Goal: Answer question/provide support

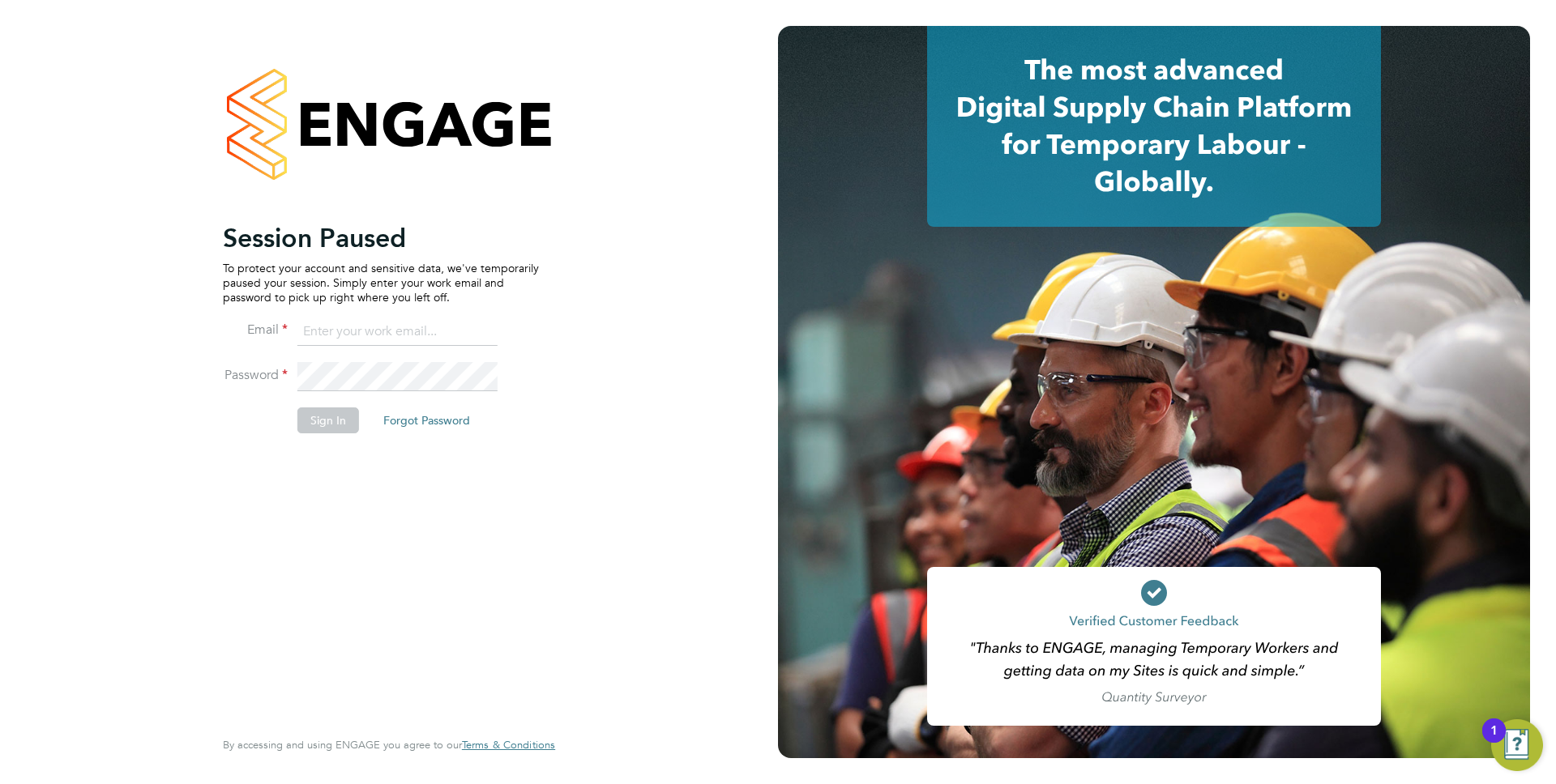
click at [346, 331] on input at bounding box center [397, 331] width 200 height 29
click at [402, 336] on input at bounding box center [397, 331] width 200 height 29
type input "anthony.perrin@evolve-talent.co.uk"
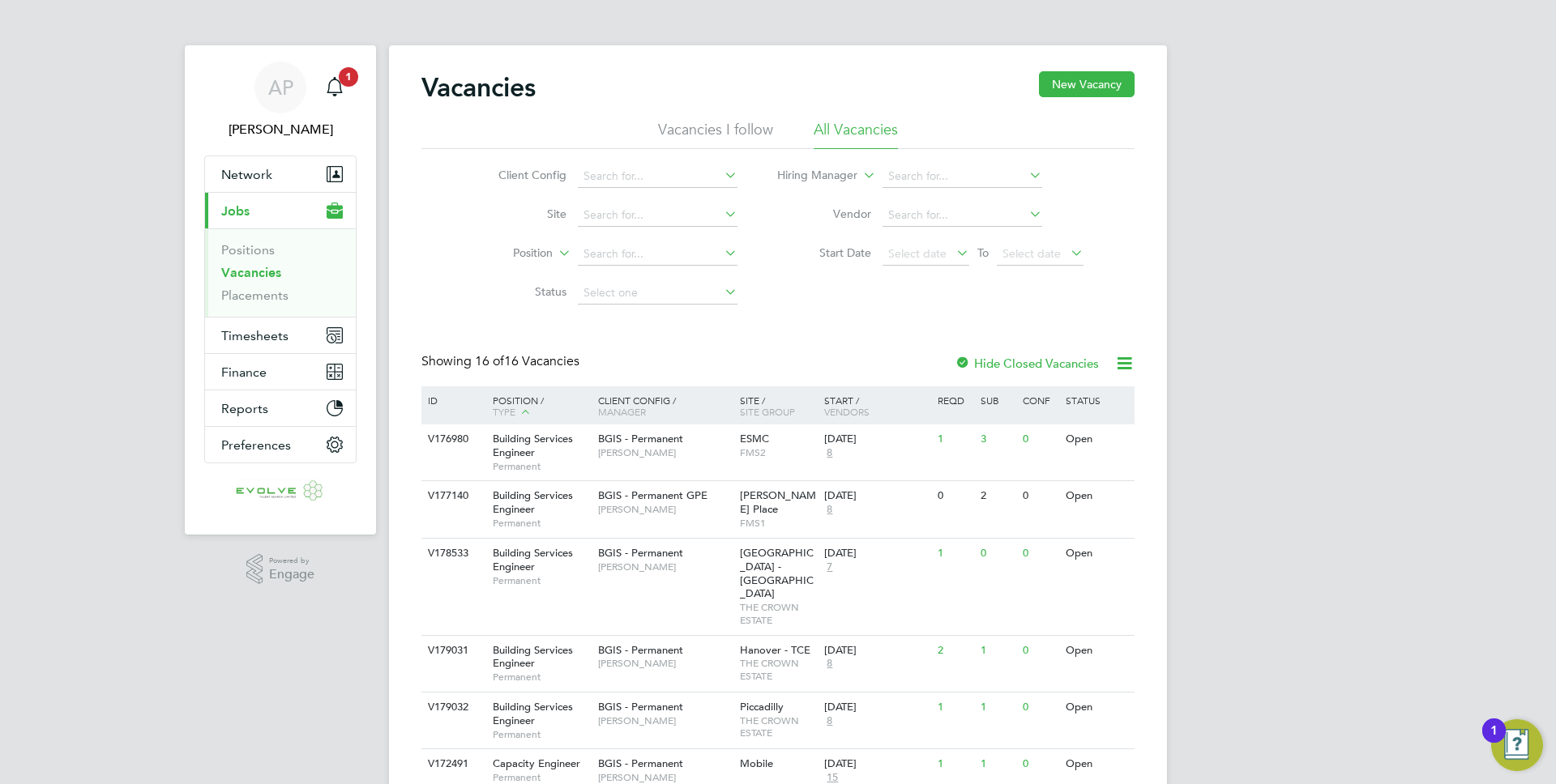
scroll to position [663, 0]
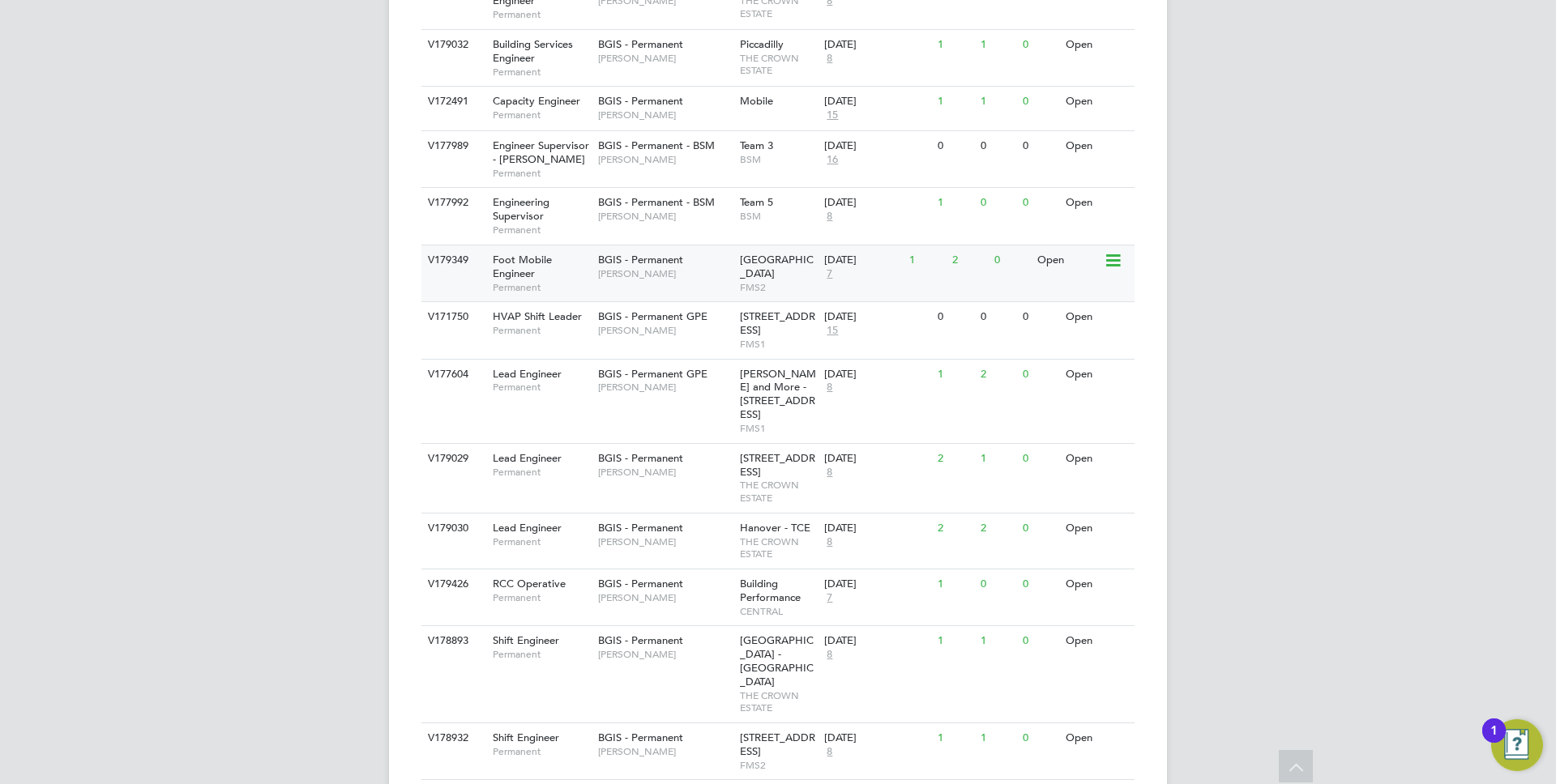
click at [687, 267] on span "[PERSON_NAME]" at bounding box center [665, 274] width 134 height 13
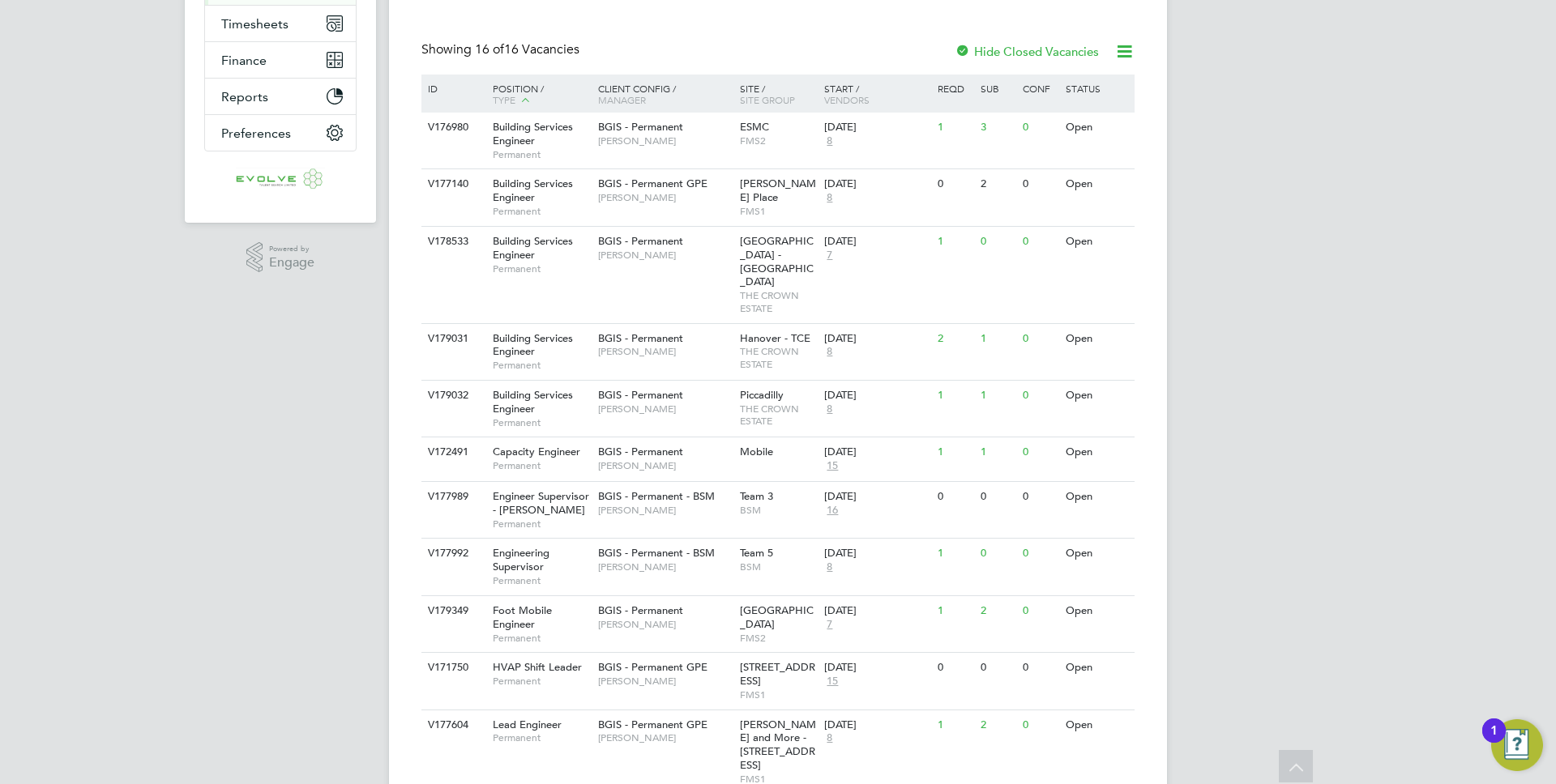
scroll to position [362, 0]
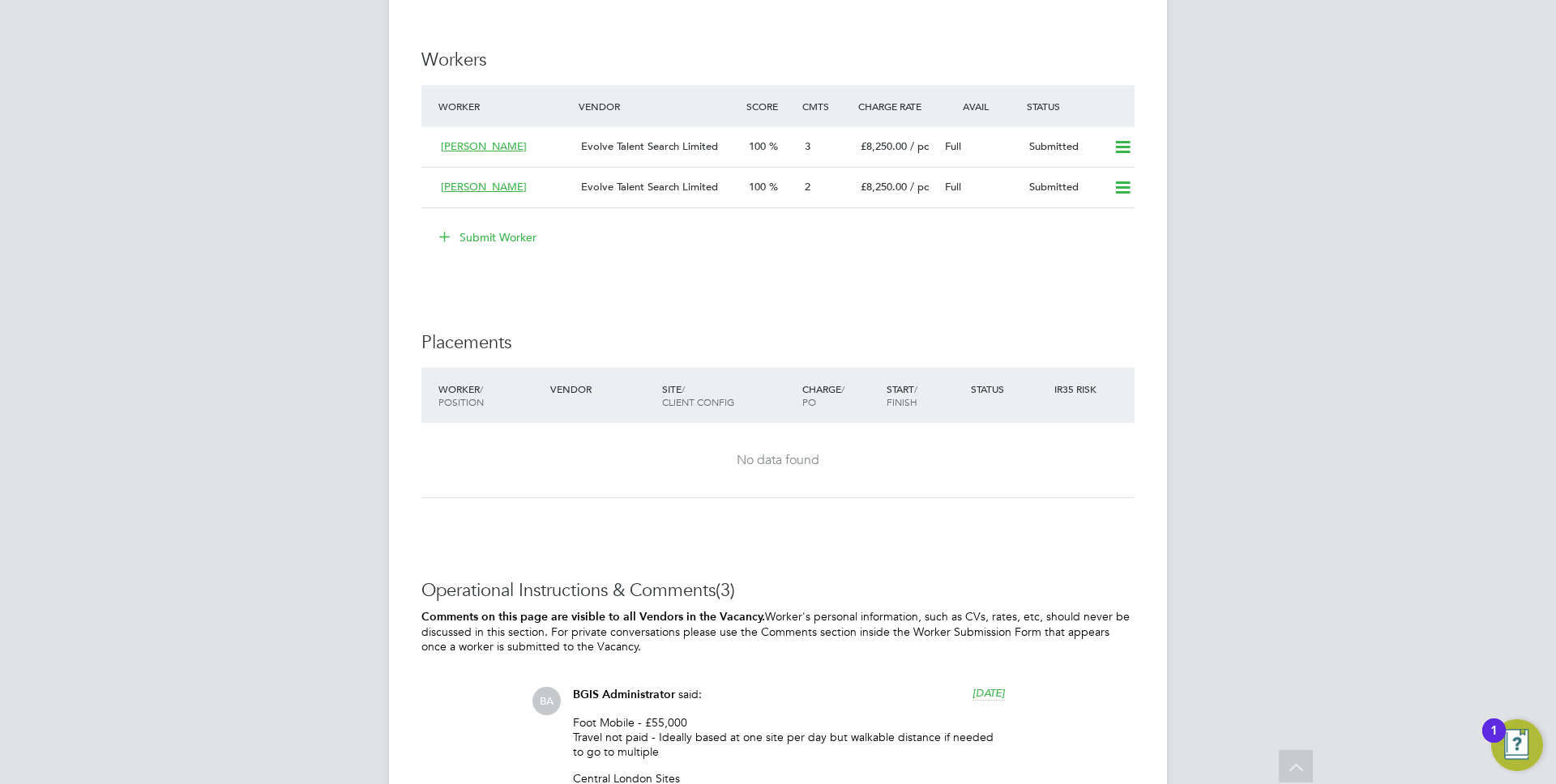
scroll to position [2063, 0]
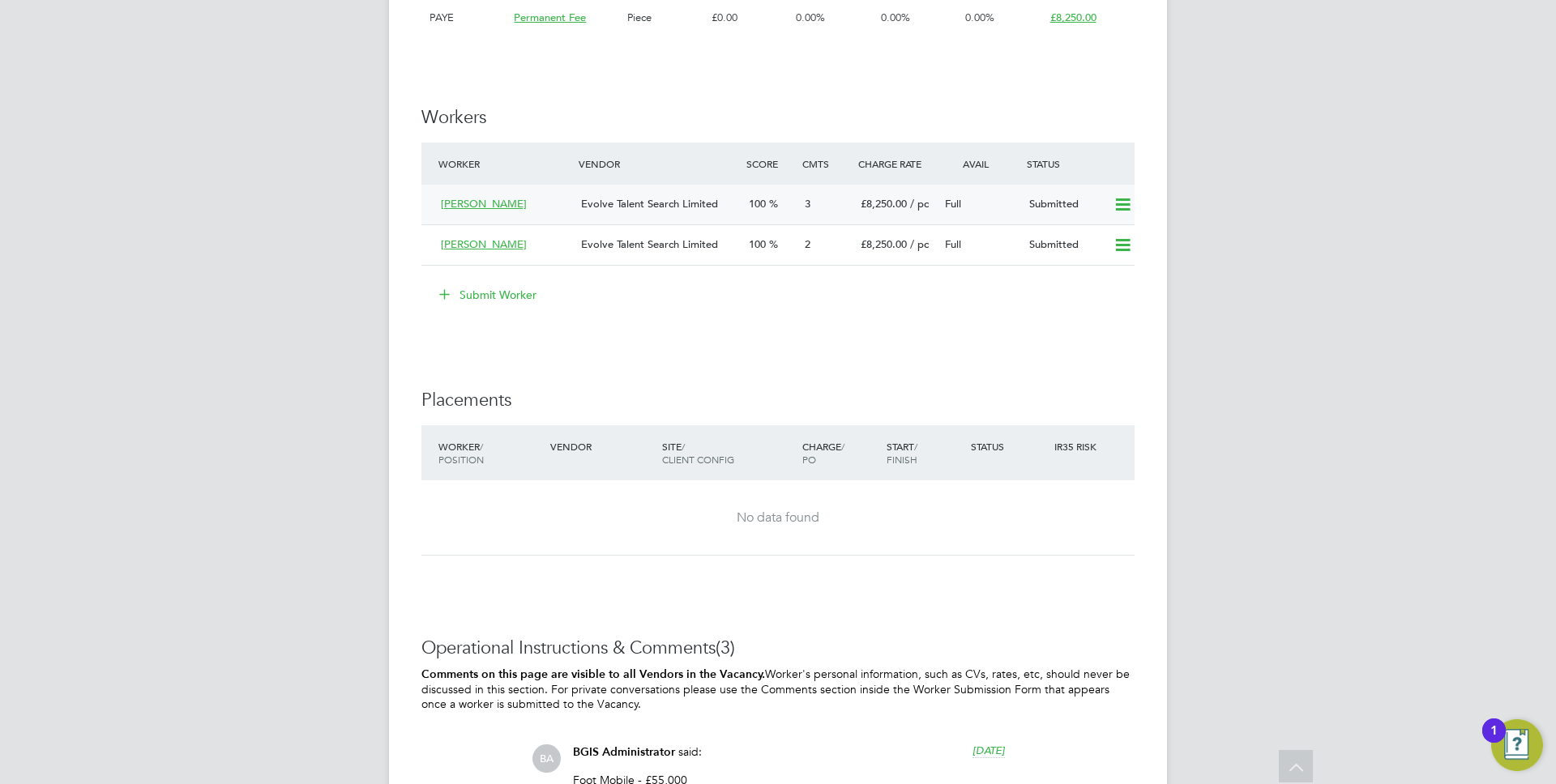
click at [664, 205] on span "Evolve Talent Search Limited" at bounding box center [650, 204] width 137 height 14
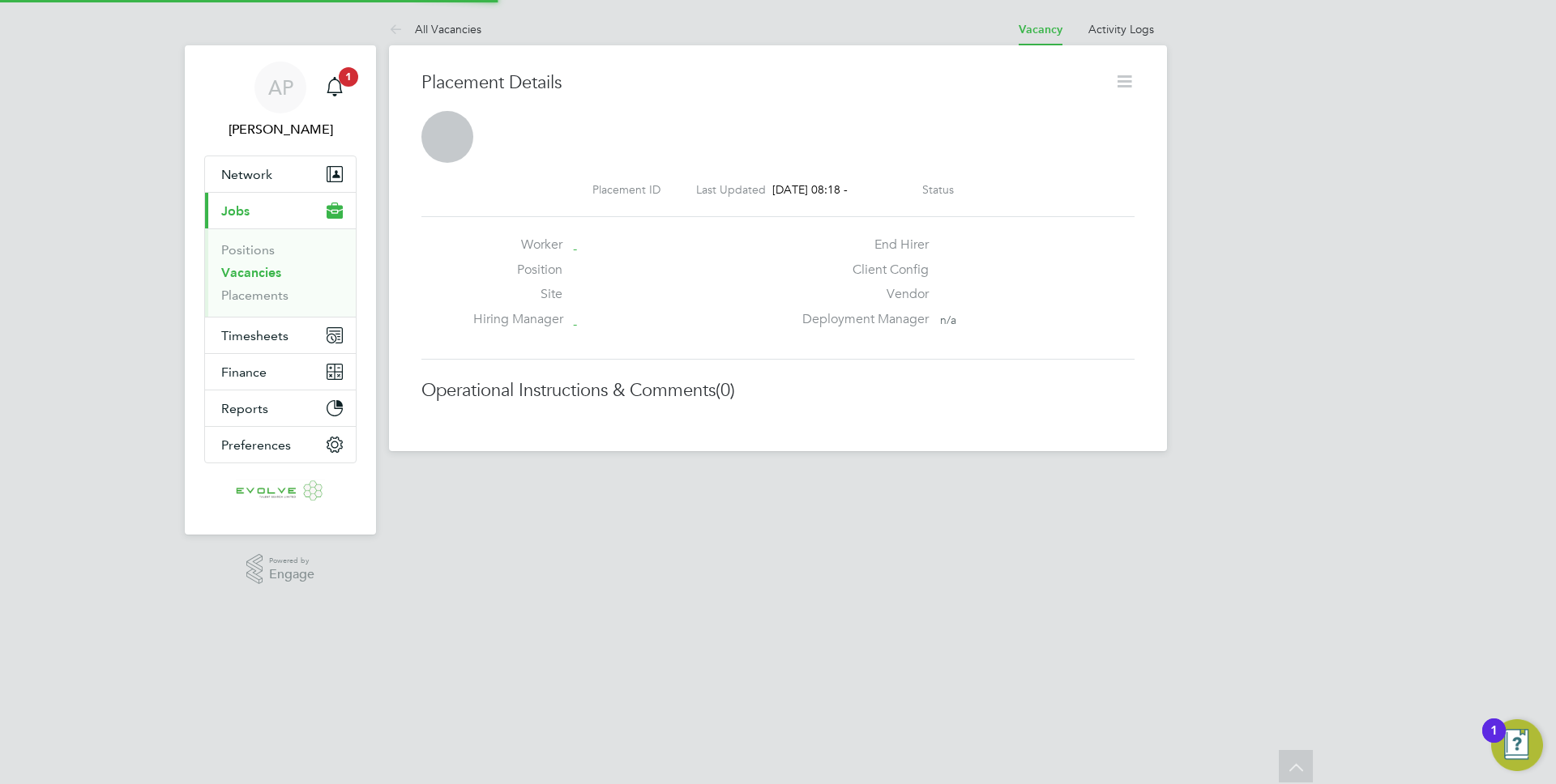
scroll to position [8, 8]
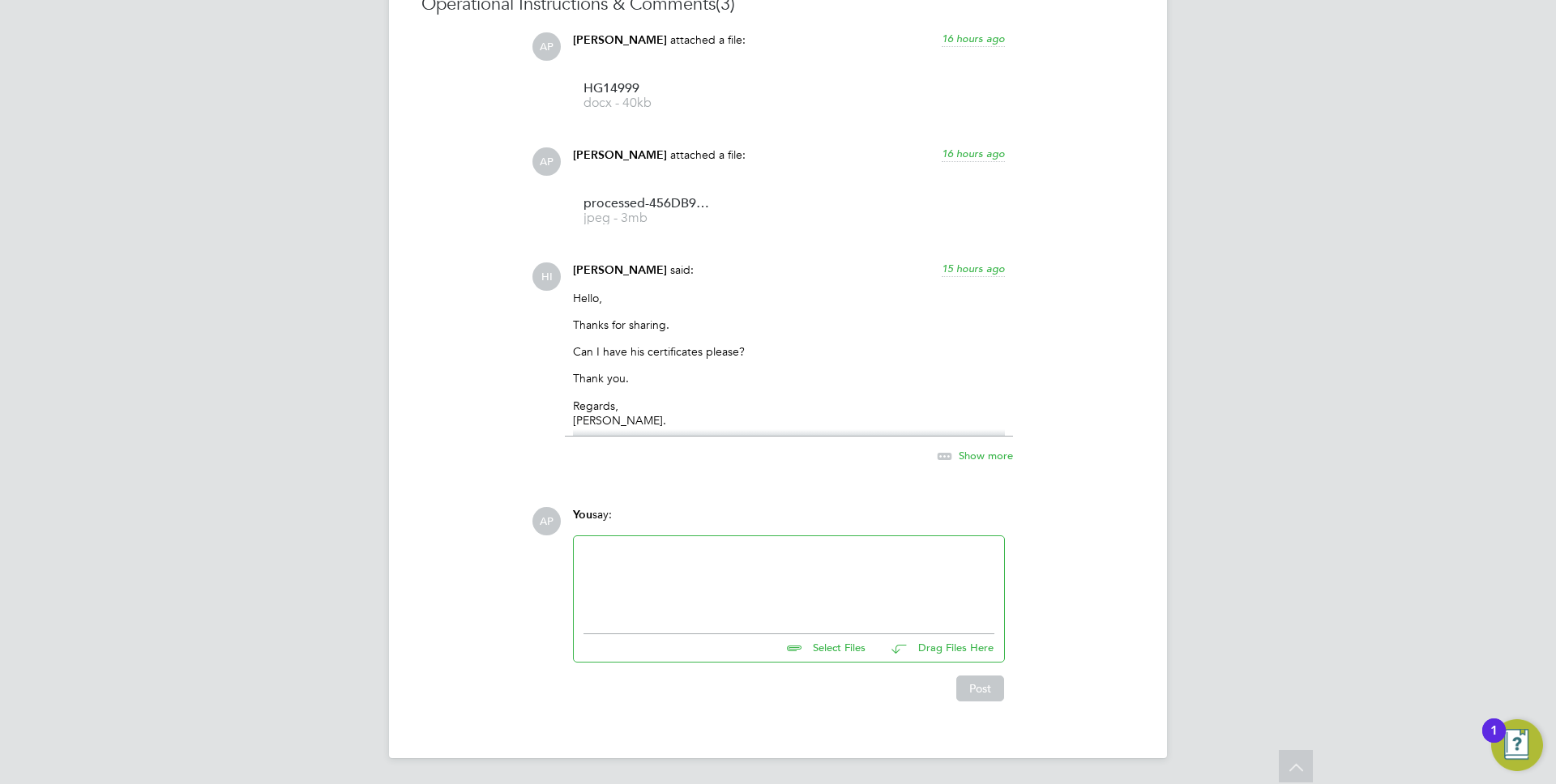
click at [986, 461] on span "Show more" at bounding box center [986, 455] width 54 height 14
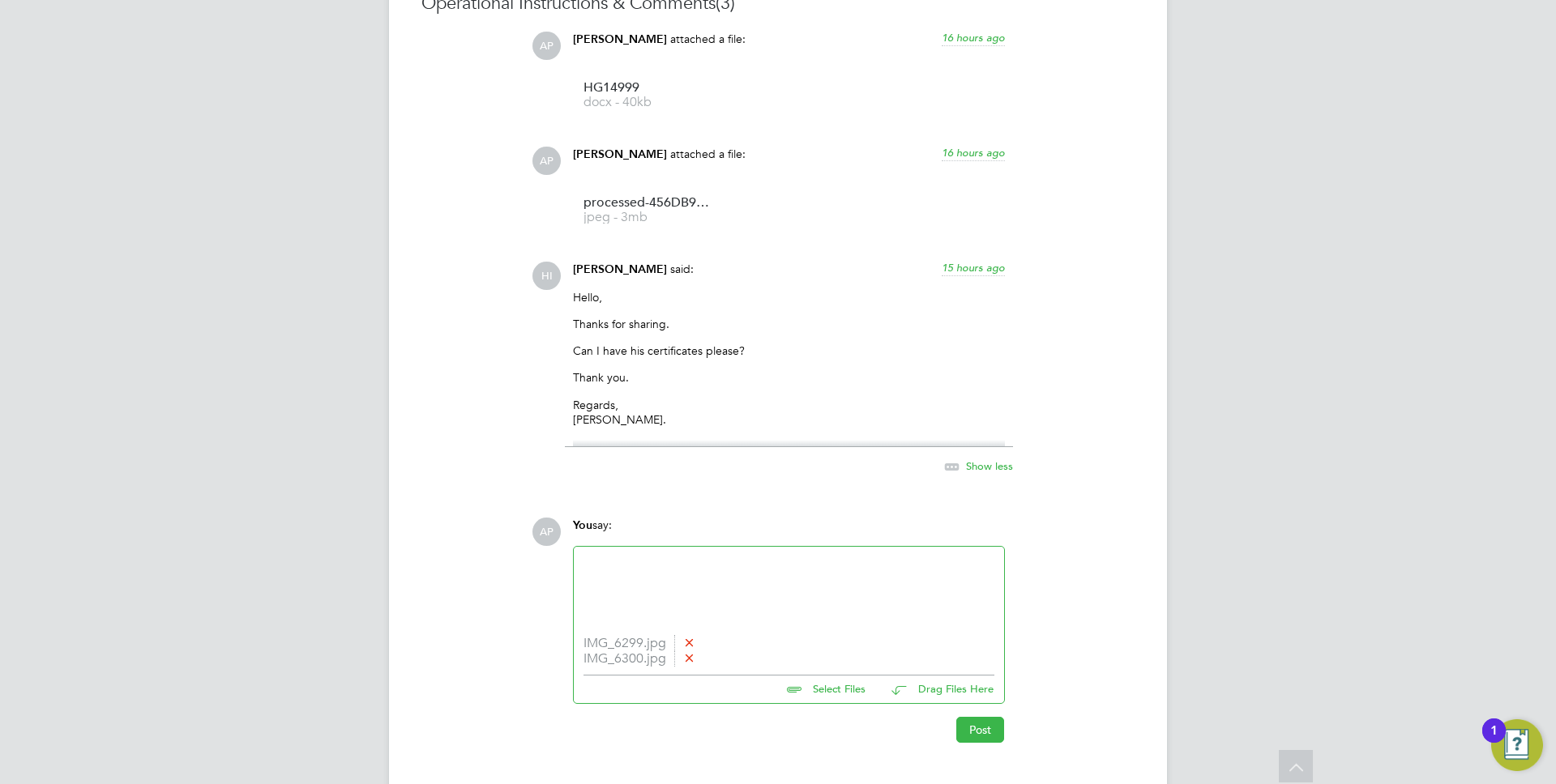
click at [632, 573] on div at bounding box center [789, 591] width 411 height 70
click at [980, 727] on button "Post" at bounding box center [980, 730] width 48 height 26
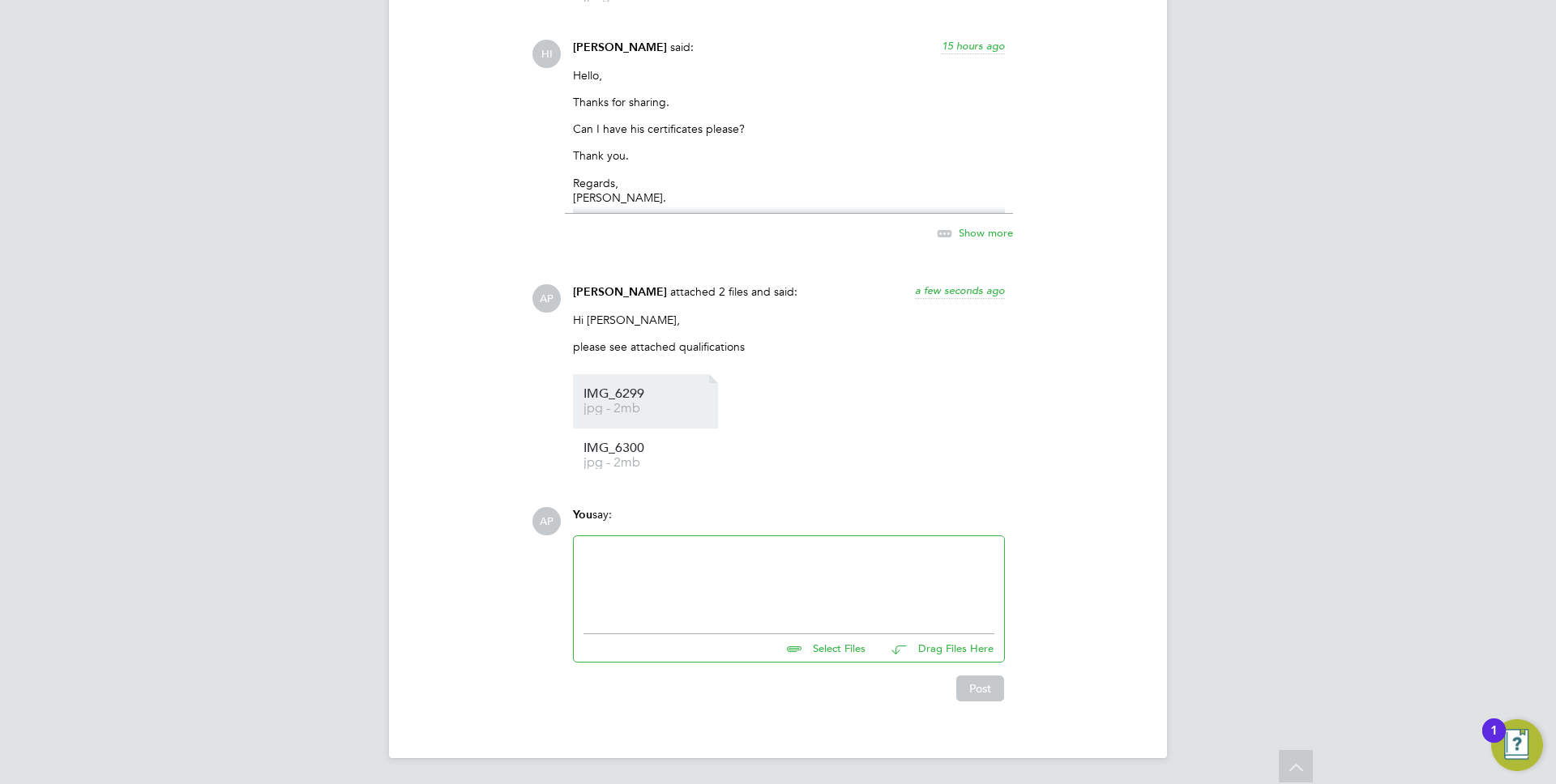
click at [631, 406] on span "jpg - 2mb" at bounding box center [648, 409] width 129 height 12
click at [609, 458] on span "jpg - 2mb" at bounding box center [648, 462] width 129 height 12
click at [594, 392] on span "IMG_6299" at bounding box center [648, 394] width 129 height 12
